Goal: Information Seeking & Learning: Learn about a topic

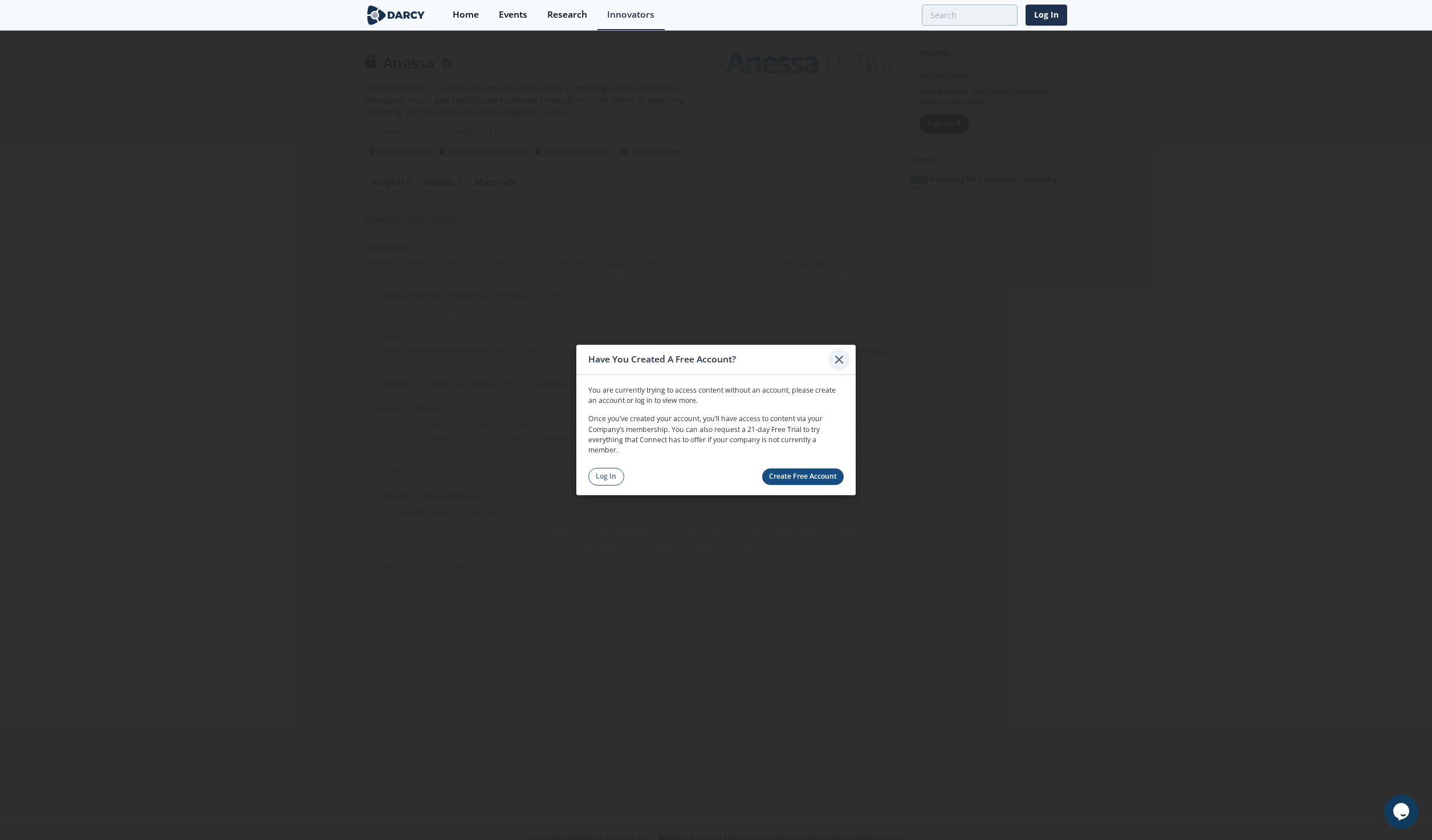
click at [841, 358] on icon at bounding box center [839, 359] width 7 height 7
